Goal: Information Seeking & Learning: Learn about a topic

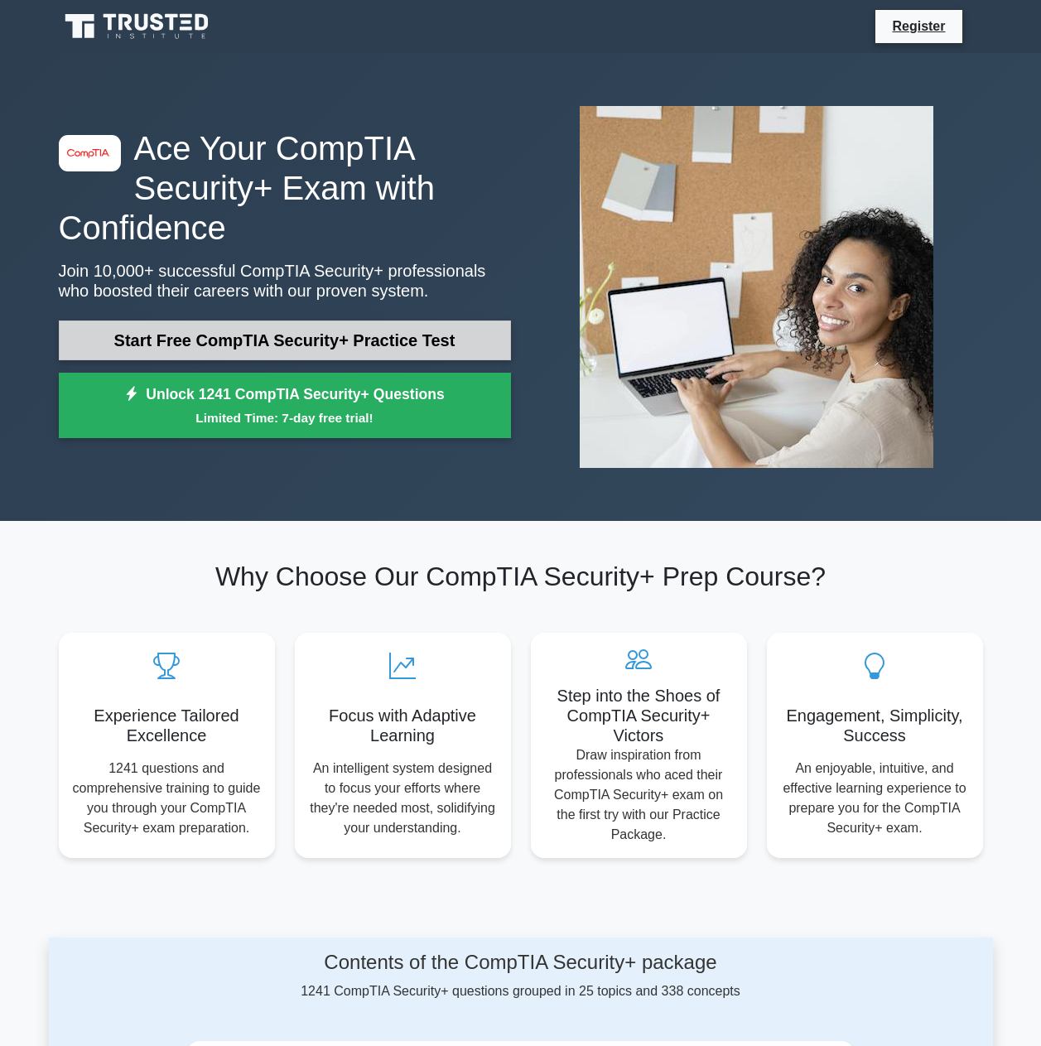
click at [348, 334] on link "Start Free CompTIA Security+ Practice Test" at bounding box center [285, 341] width 452 height 40
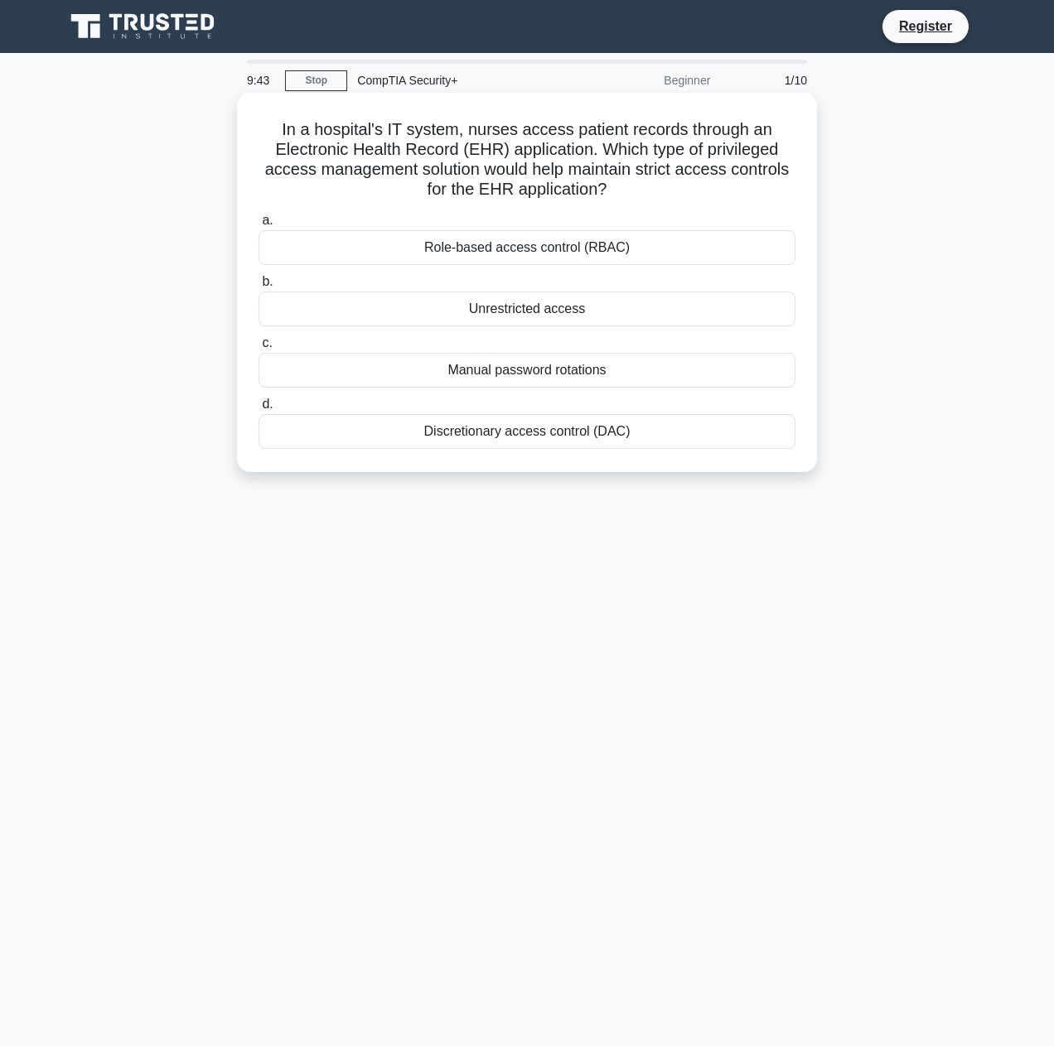
click at [608, 248] on div "Role-based access control (RBAC)" at bounding box center [526, 247] width 537 height 35
click at [258, 226] on input "a. Role-based access control (RBAC)" at bounding box center [258, 220] width 0 height 11
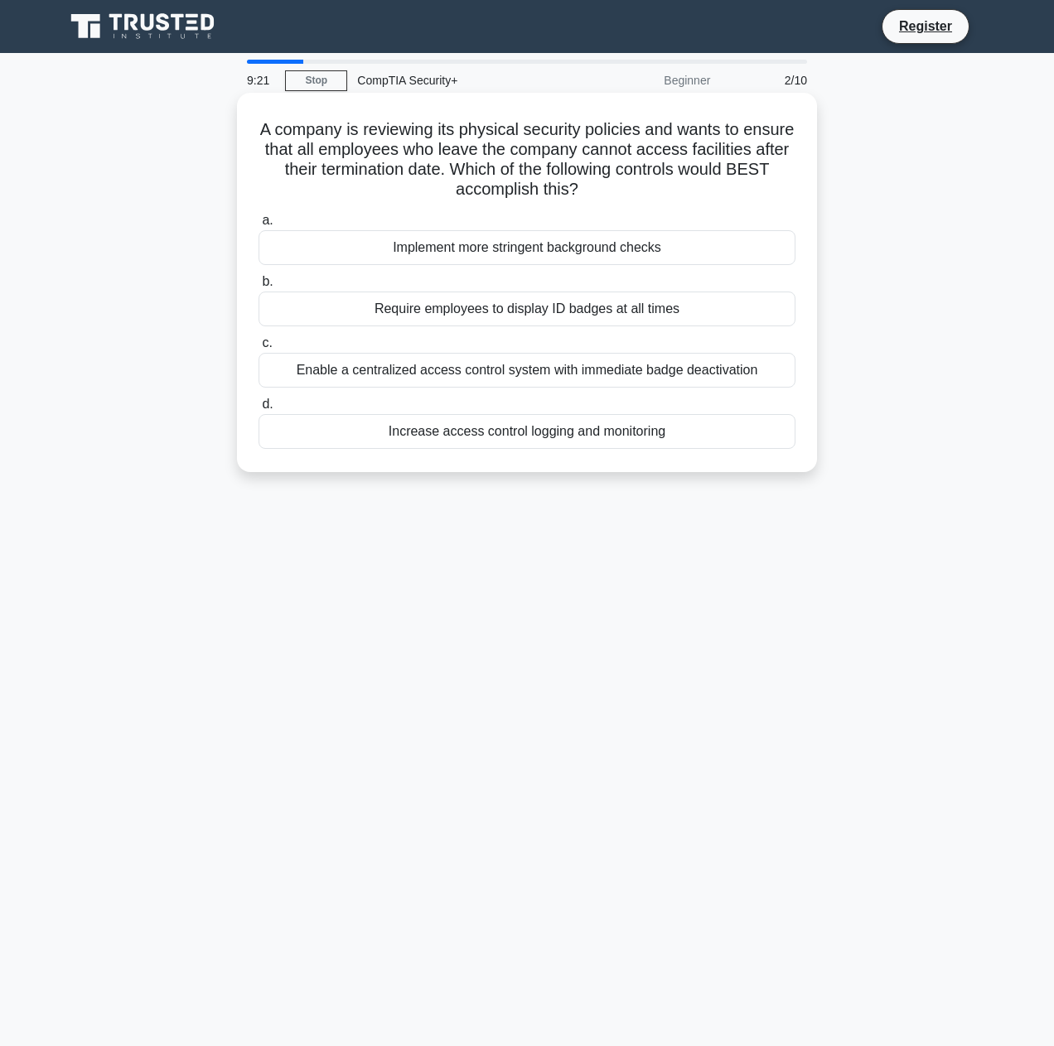
click at [548, 370] on div "Enable a centralized access control system with immediate badge deactivation" at bounding box center [526, 370] width 537 height 35
click at [258, 349] on input "c. Enable a centralized access control system with immediate badge deactivation" at bounding box center [258, 343] width 0 height 11
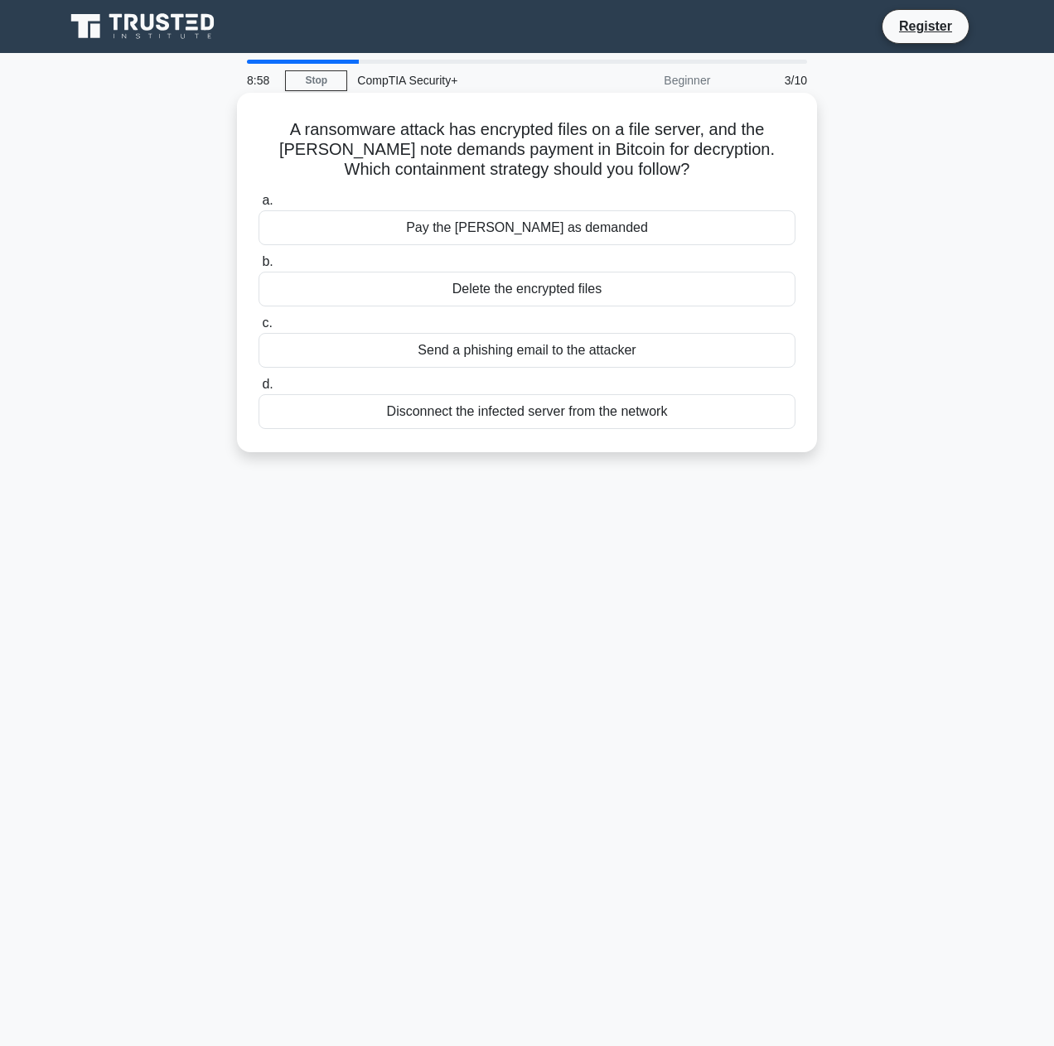
click at [626, 416] on div "Disconnect the infected server from the network" at bounding box center [526, 411] width 537 height 35
click at [258, 390] on input "d. Disconnect the infected server from the network" at bounding box center [258, 384] width 0 height 11
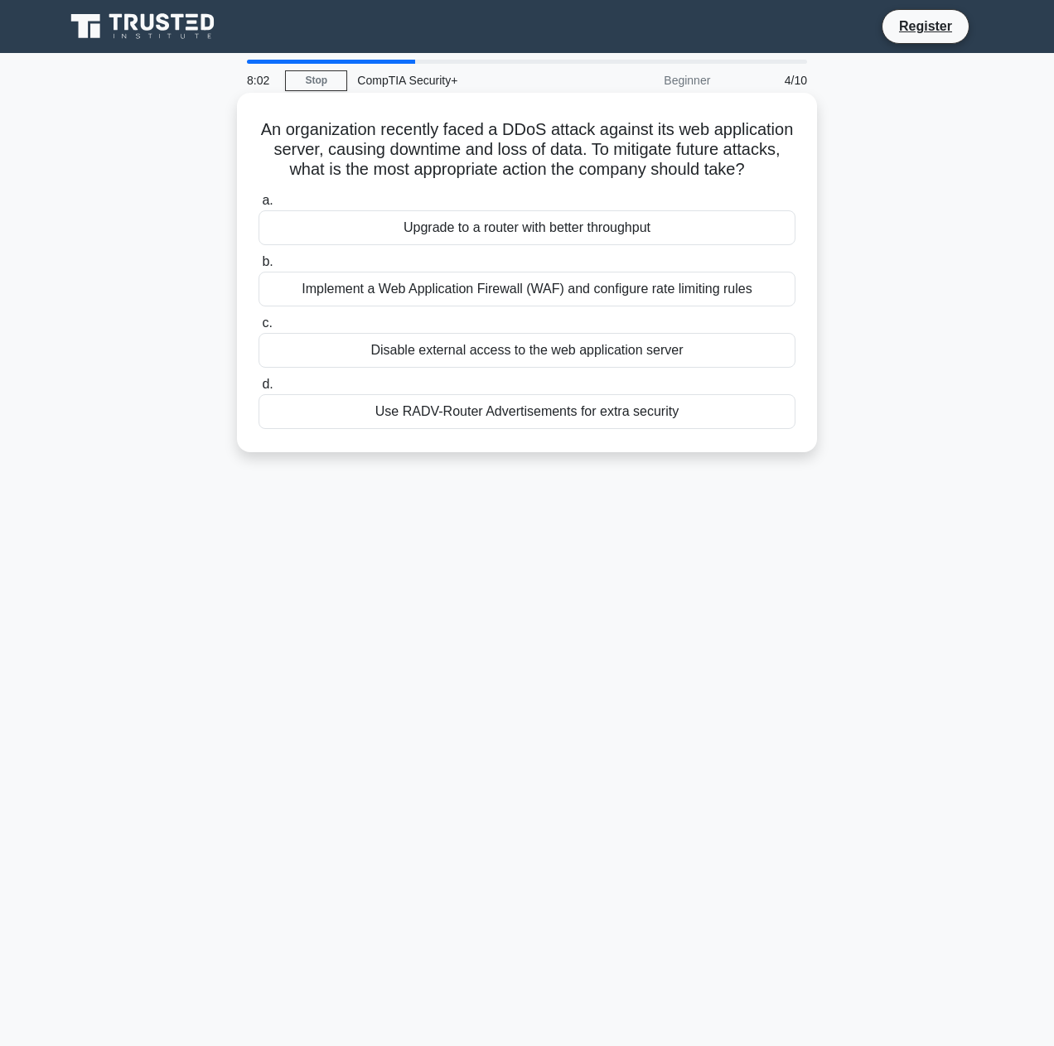
click at [733, 297] on div "Implement a Web Application Firewall (WAF) and configure rate limiting rules" at bounding box center [526, 289] width 537 height 35
click at [258, 268] on input "b. Implement a Web Application Firewall (WAF) and configure rate limiting rules" at bounding box center [258, 262] width 0 height 11
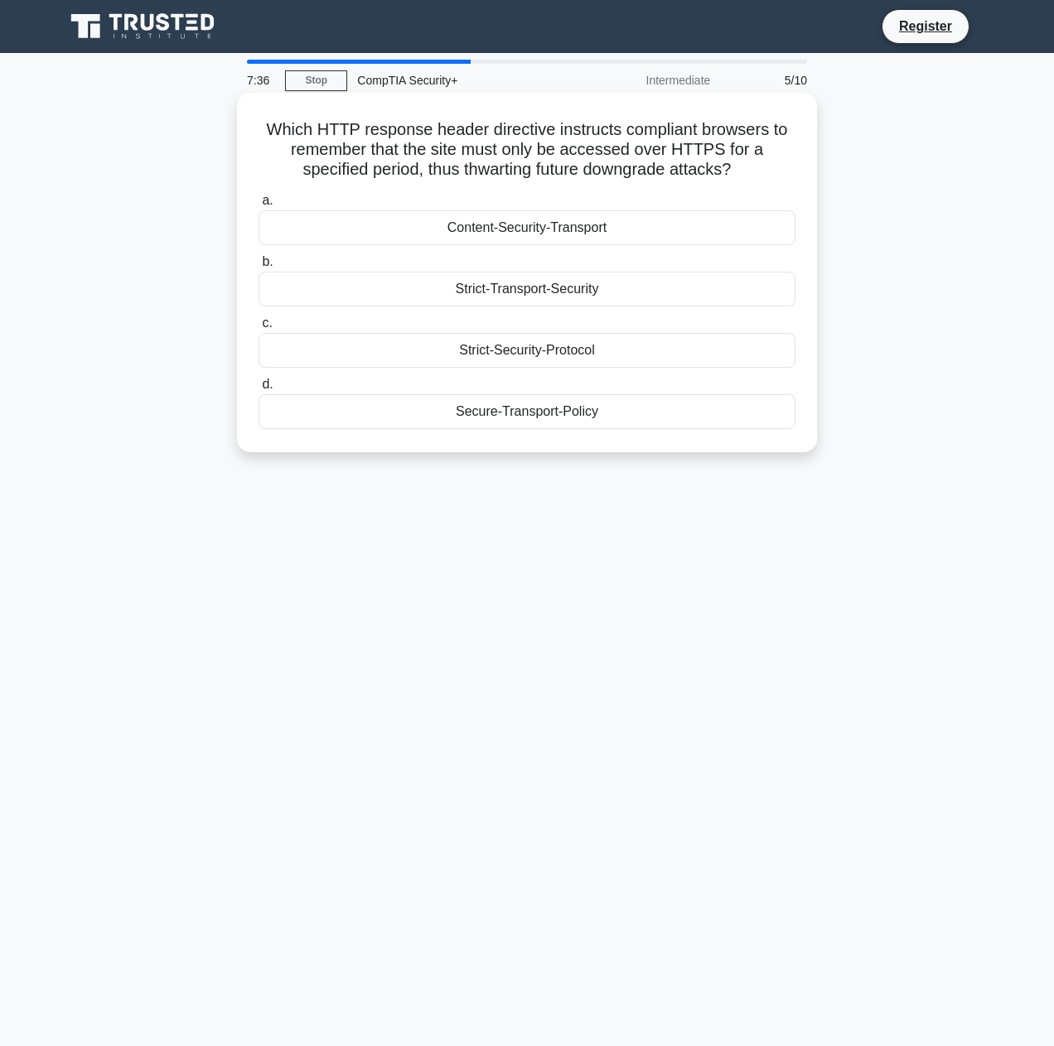
click at [649, 287] on div "Strict-Transport-Security" at bounding box center [526, 289] width 537 height 35
click at [258, 268] on input "b. Strict-Transport-Security" at bounding box center [258, 262] width 0 height 11
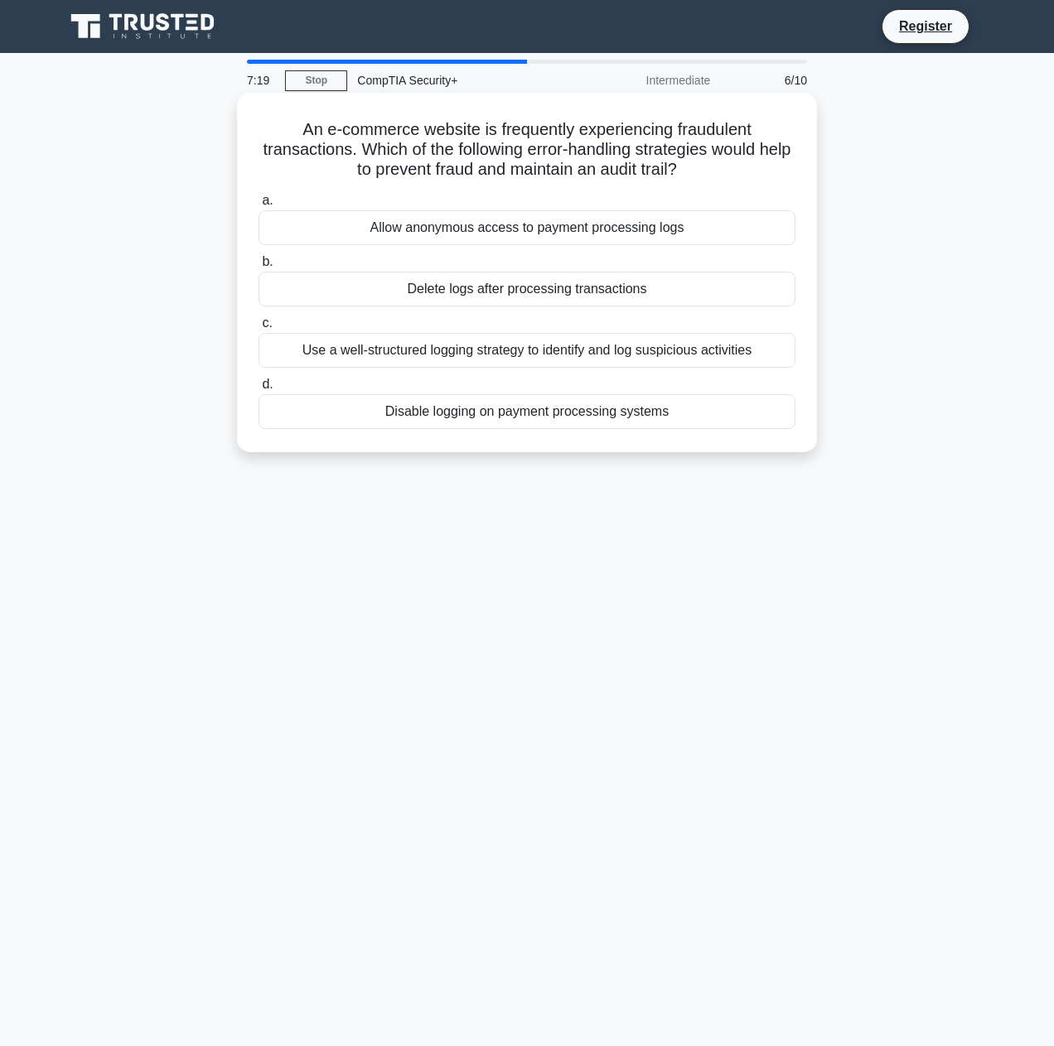
click at [633, 424] on div "Disable logging on payment processing systems" at bounding box center [526, 411] width 537 height 35
click at [258, 390] on input "d. Disable logging on payment processing systems" at bounding box center [258, 384] width 0 height 11
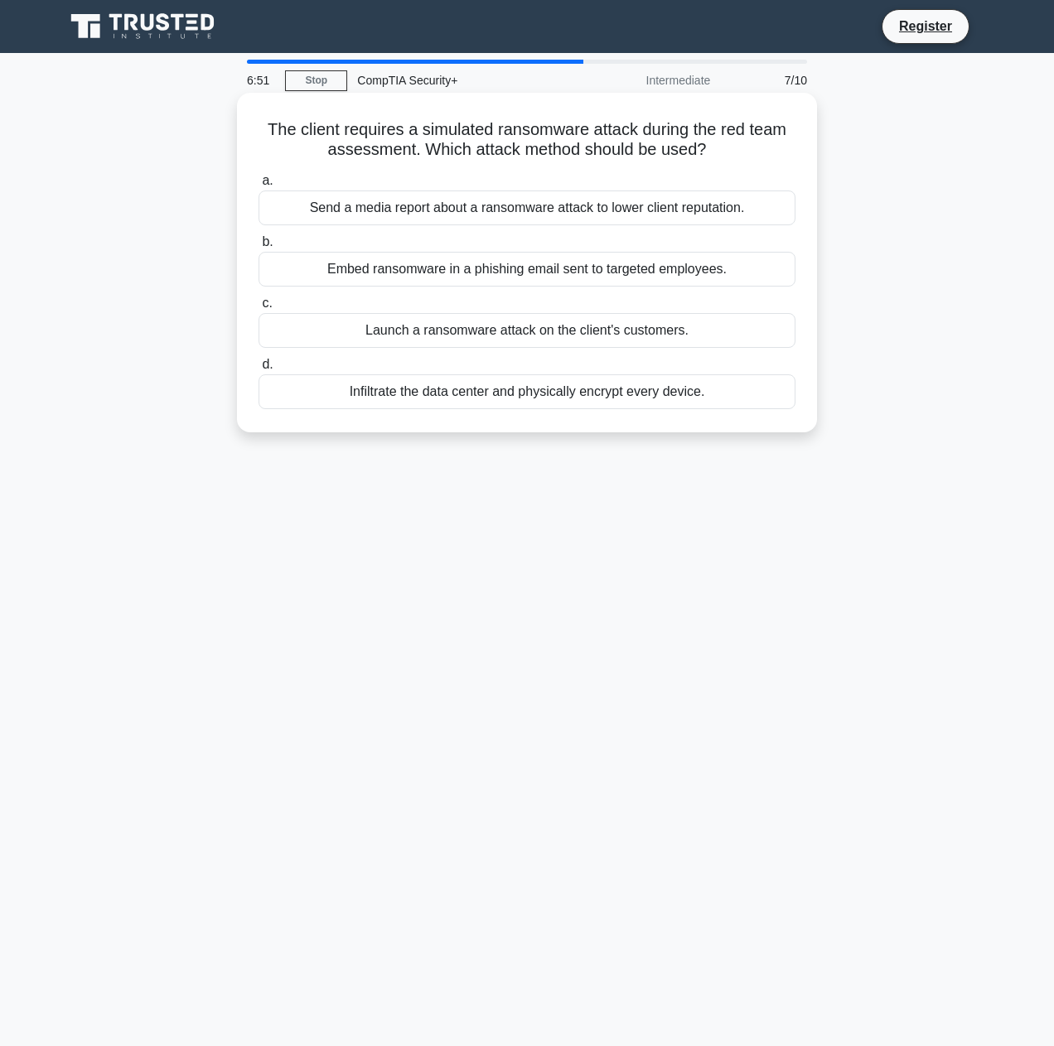
click at [742, 273] on div "Embed ransomware in a phishing email sent to targeted employees." at bounding box center [526, 269] width 537 height 35
click at [258, 248] on input "b. Embed ransomware in a phishing email sent to targeted employees." at bounding box center [258, 242] width 0 height 11
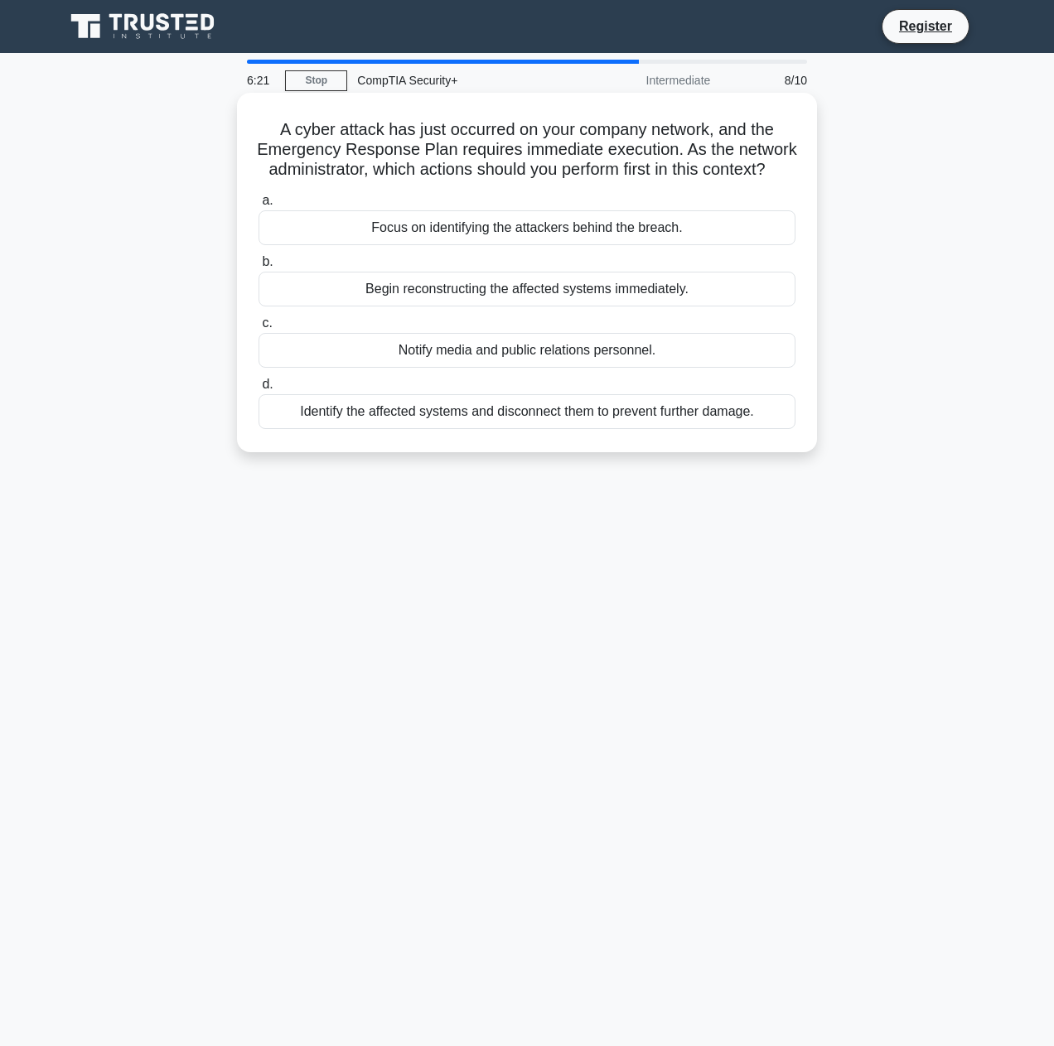
click at [608, 429] on div "Identify the affected systems and disconnect them to prevent further damage." at bounding box center [526, 411] width 537 height 35
click at [258, 390] on input "d. Identify the affected systems and disconnect them to prevent further damage." at bounding box center [258, 384] width 0 height 11
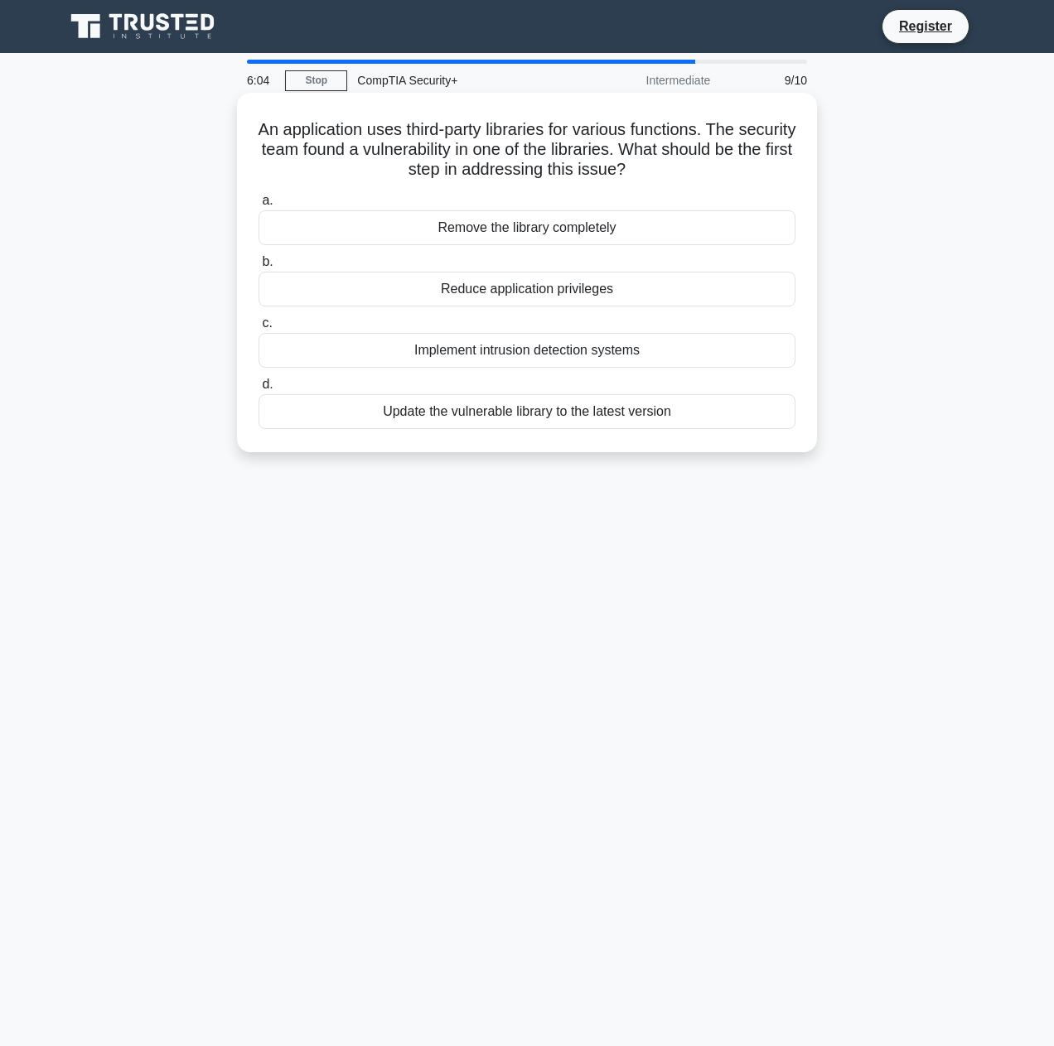
click at [673, 346] on div "Implement intrusion detection systems" at bounding box center [526, 350] width 537 height 35
click at [258, 329] on input "c. Implement intrusion detection systems" at bounding box center [258, 323] width 0 height 11
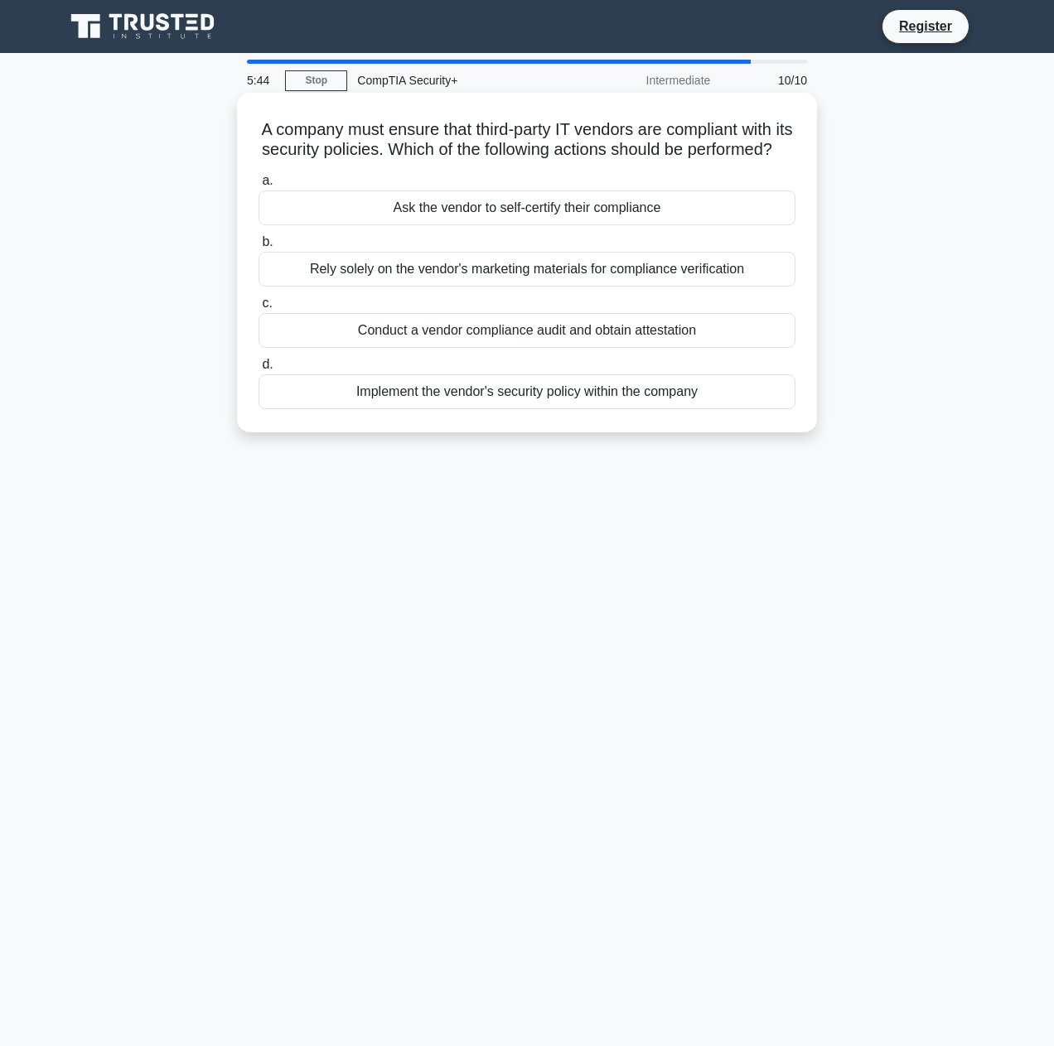
click at [738, 348] on div "Conduct a vendor compliance audit and obtain attestation" at bounding box center [526, 330] width 537 height 35
click at [258, 309] on input "c. Conduct a vendor compliance audit and obtain attestation" at bounding box center [258, 303] width 0 height 11
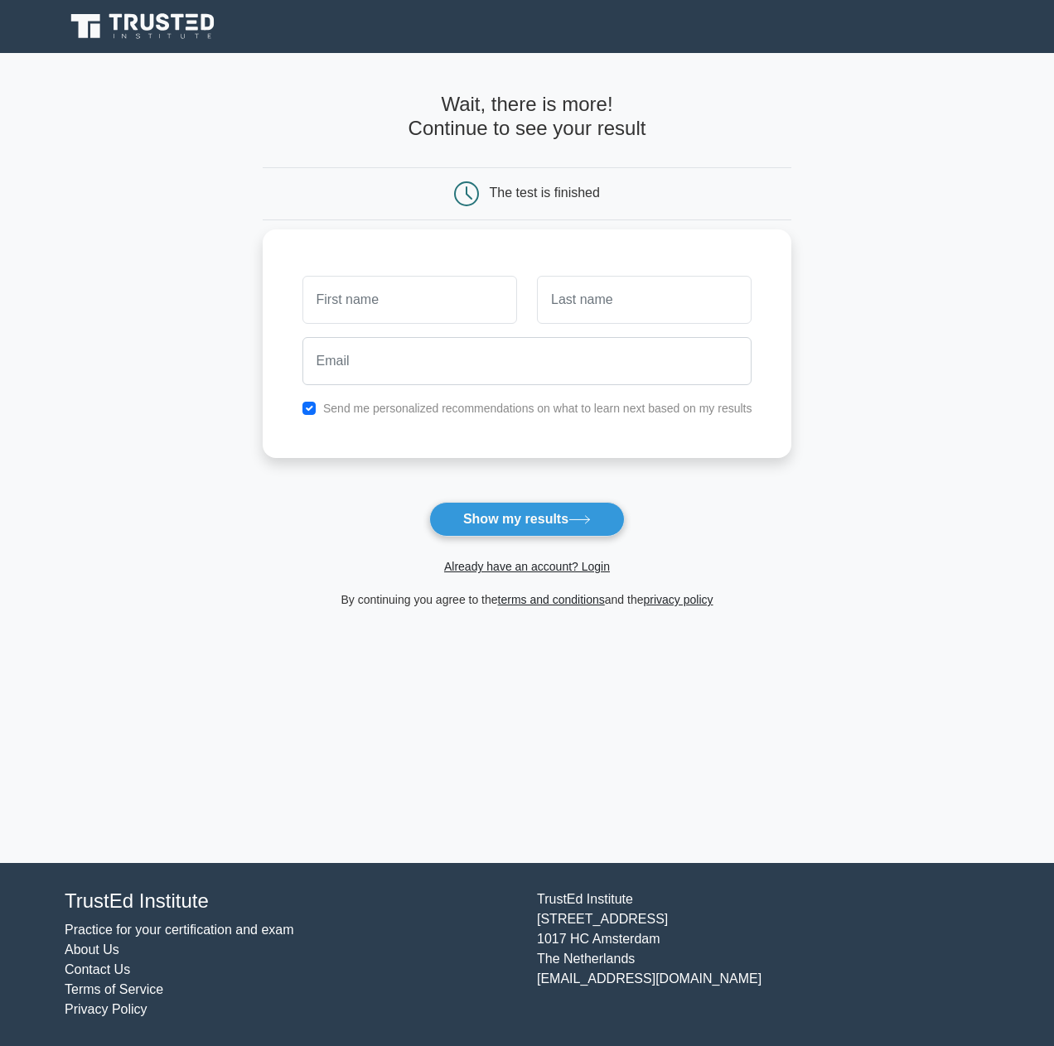
click at [432, 295] on input "text" at bounding box center [409, 300] width 215 height 48
type input "[PERSON_NAME]"
click at [606, 309] on input "text" at bounding box center [644, 300] width 215 height 48
type input "Catete"
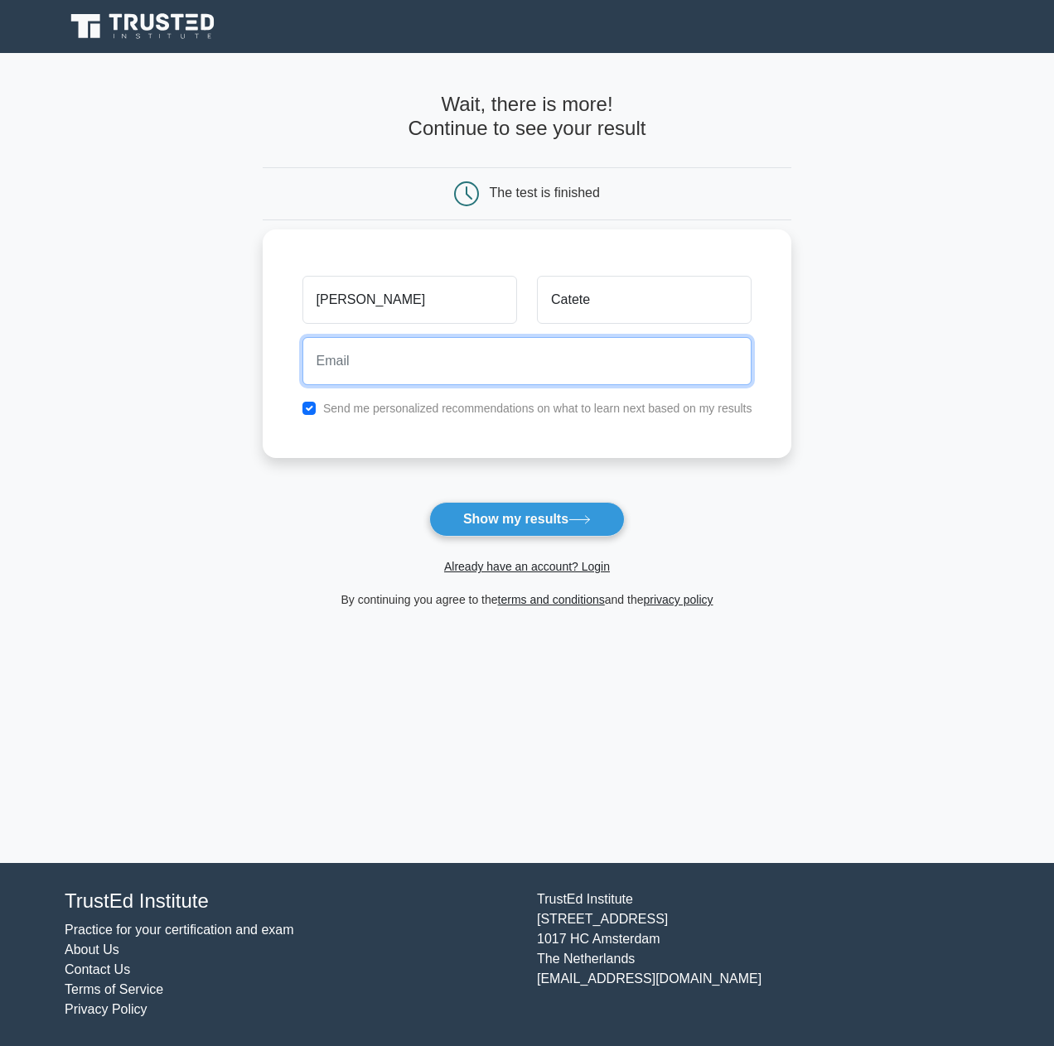
click at [575, 366] on input "email" at bounding box center [527, 361] width 450 height 48
type input "jaime_martin_catete@yahoo.com"
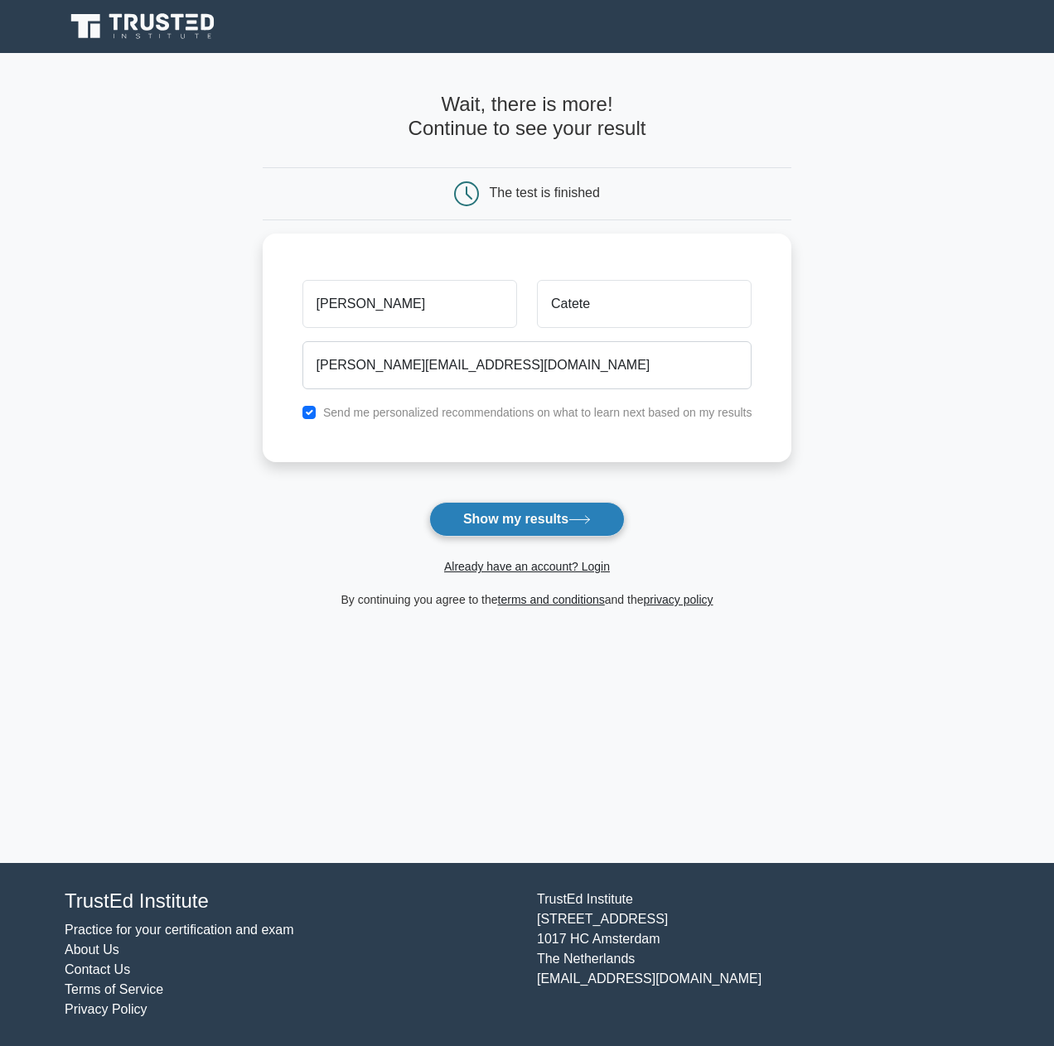
click at [496, 513] on button "Show my results" at bounding box center [526, 519] width 195 height 35
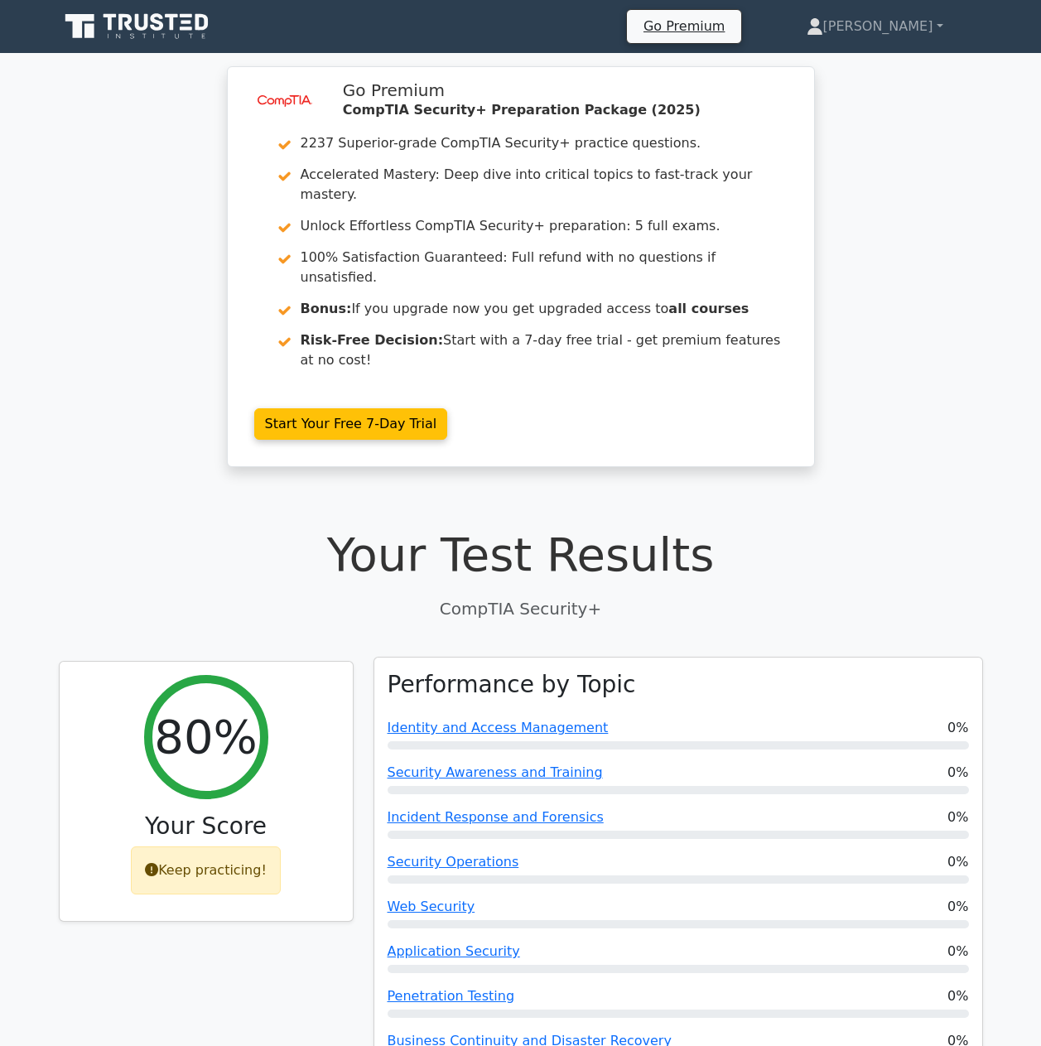
scroll to position [166, 0]
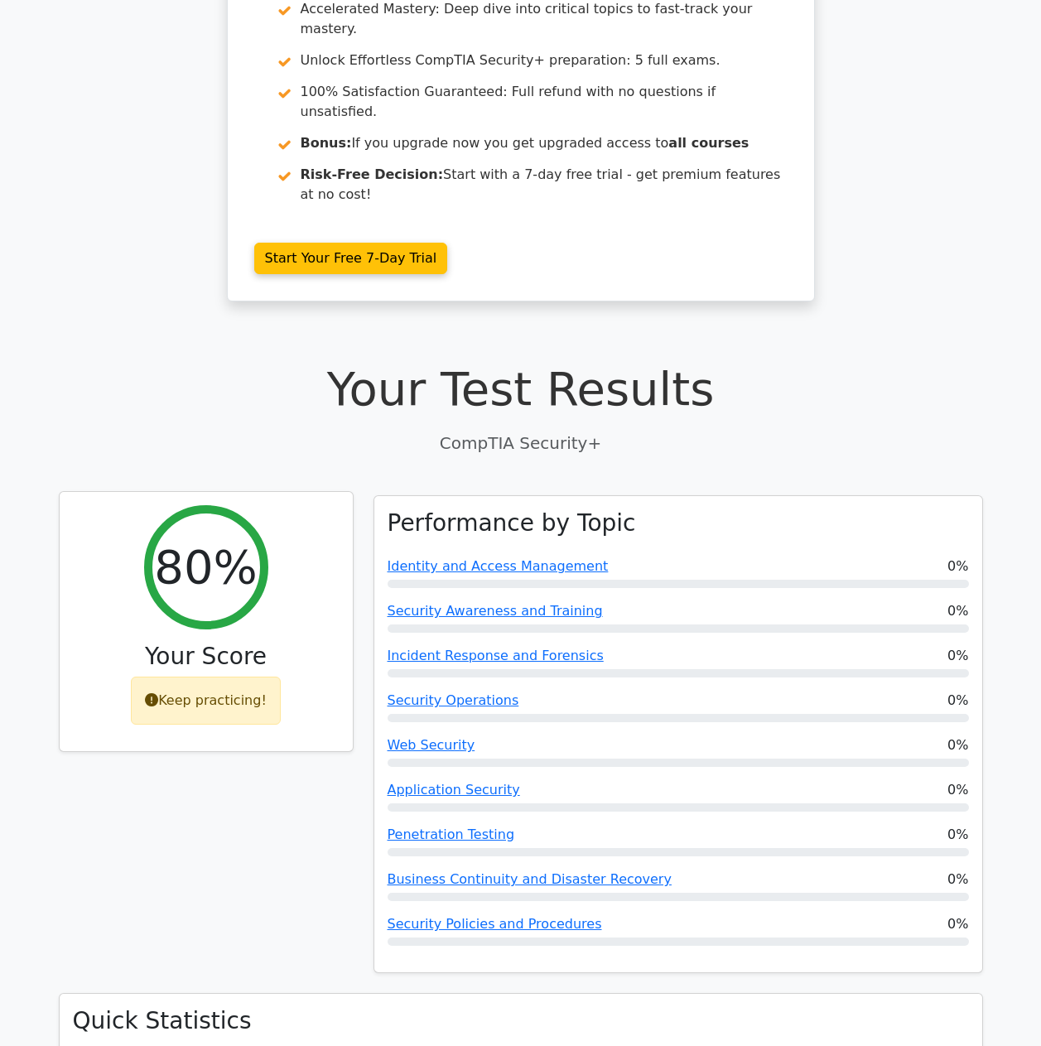
click at [158, 693] on icon at bounding box center [151, 699] width 13 height 13
